Goal: Transaction & Acquisition: Subscribe to service/newsletter

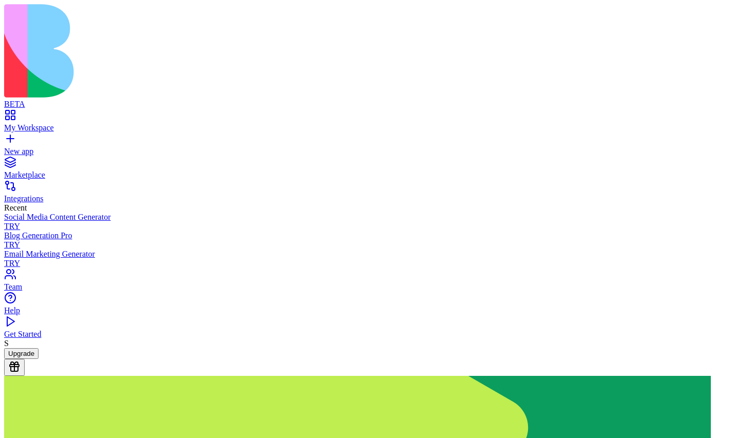
click at [39, 359] on button "Upgrade" at bounding box center [21, 353] width 34 height 11
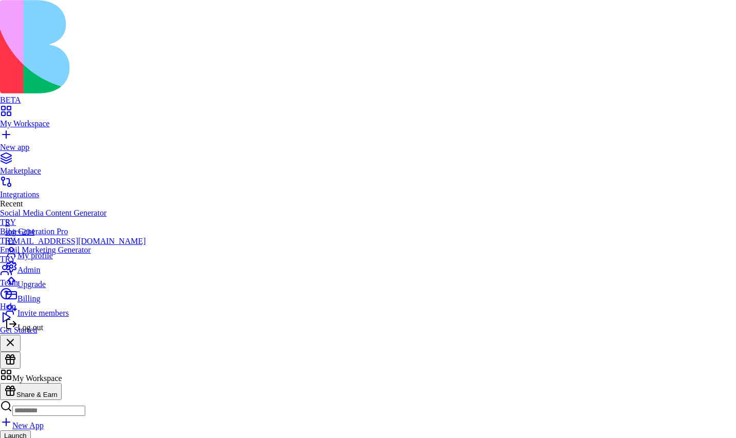
click at [31, 332] on span "Log out" at bounding box center [30, 327] width 26 height 9
